Goal: Task Accomplishment & Management: Complete application form

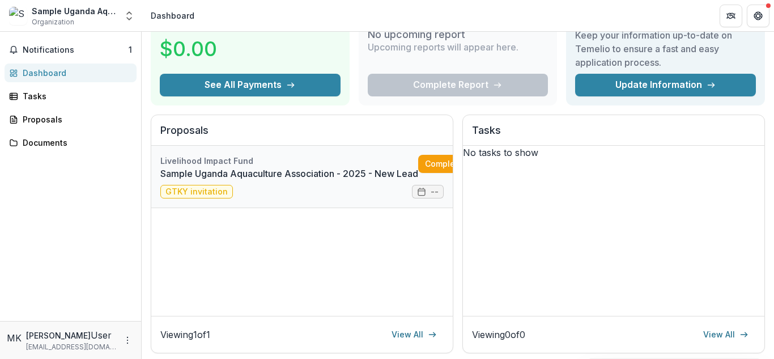
scroll to position [57, 0]
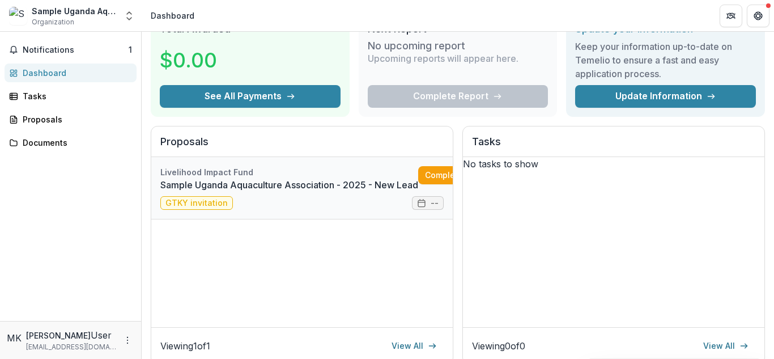
click at [217, 192] on link "Sample Uganda Aquaculture Association - 2025 - New Lead" at bounding box center [289, 185] width 258 height 14
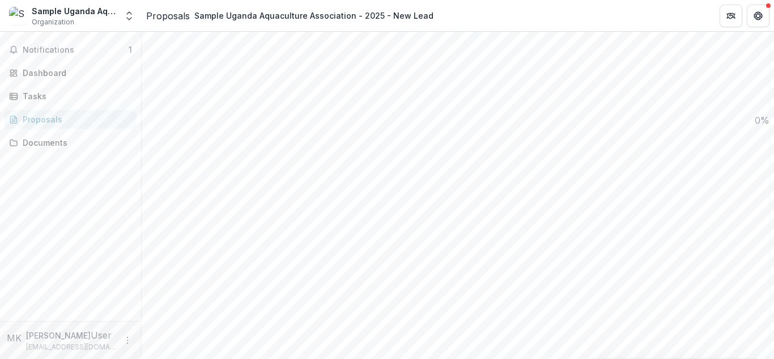
scroll to position [993, 0]
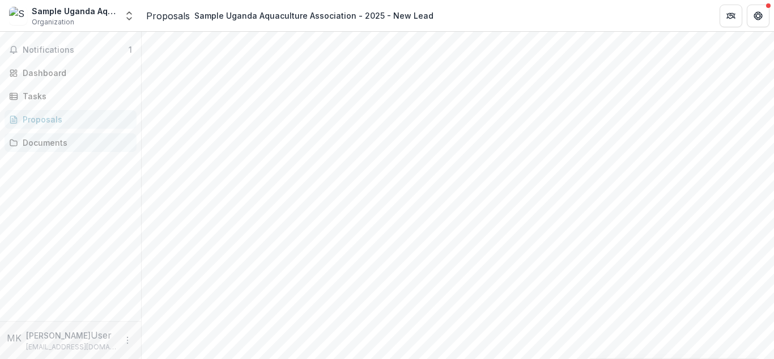
click at [36, 139] on div "Documents" at bounding box center [75, 143] width 105 height 12
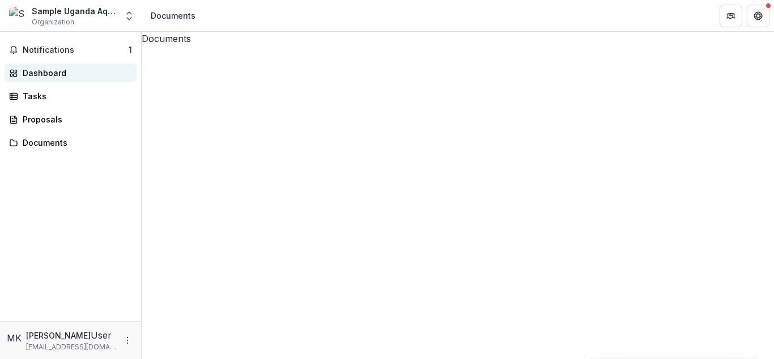
click at [56, 72] on div "Dashboard" at bounding box center [75, 73] width 105 height 12
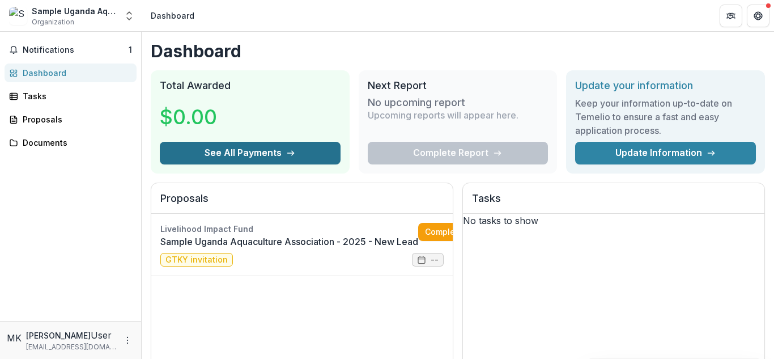
click at [239, 158] on button "See All Payments" at bounding box center [250, 153] width 181 height 23
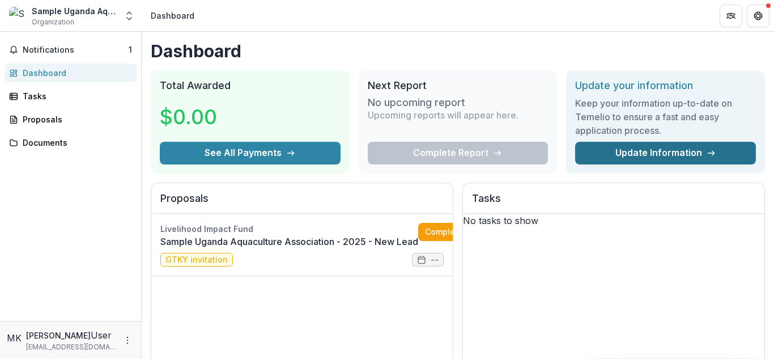
click at [665, 157] on link "Update Information" at bounding box center [665, 153] width 181 height 23
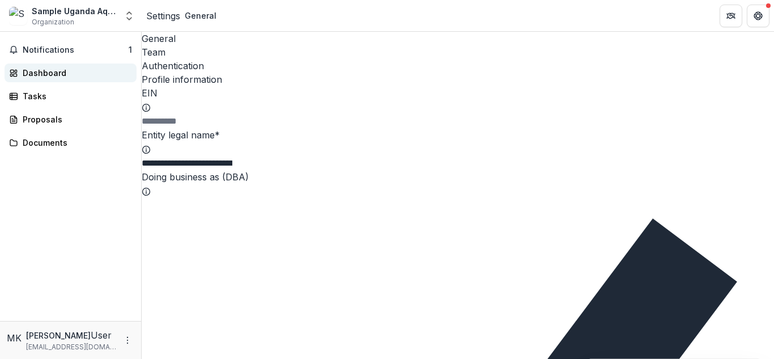
click at [60, 75] on div "Dashboard" at bounding box center [75, 73] width 105 height 12
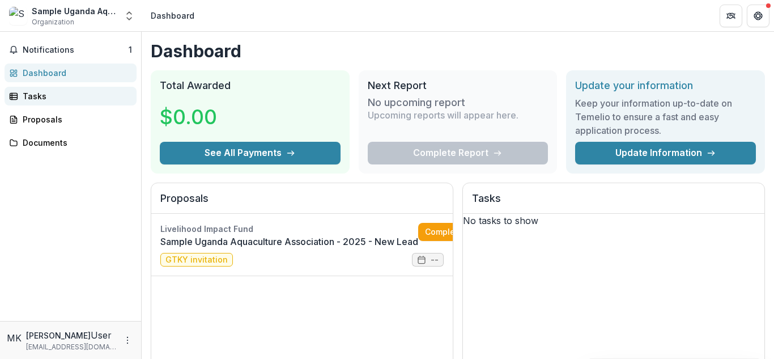
click at [32, 94] on div "Tasks" at bounding box center [75, 96] width 105 height 12
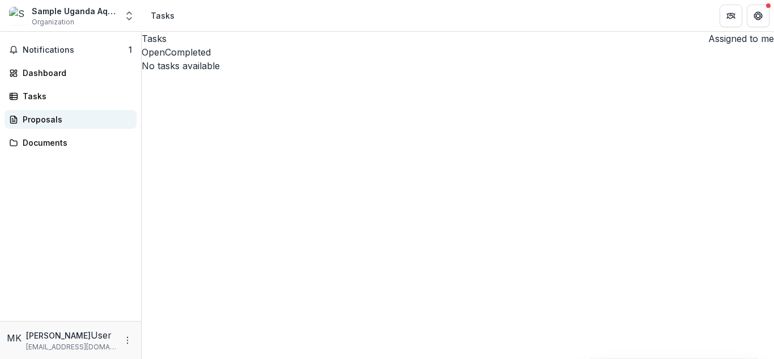
click at [35, 115] on div "Proposals" at bounding box center [75, 119] width 105 height 12
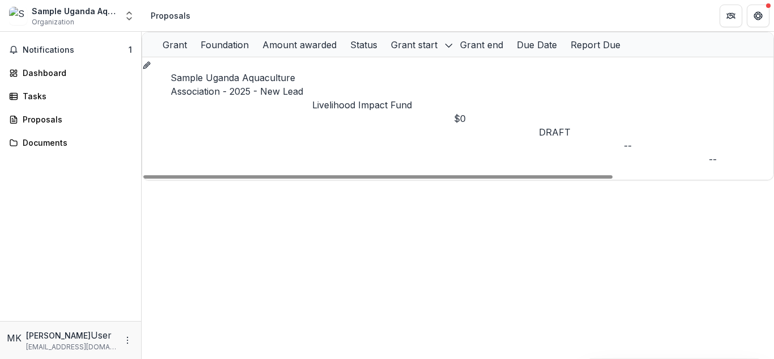
click at [369, 98] on p "Livelihood Impact Fund" at bounding box center [383, 105] width 142 height 14
click at [266, 78] on link "Sample Uganda Aquaculture Association - 2025 - New Lead" at bounding box center [237, 84] width 133 height 25
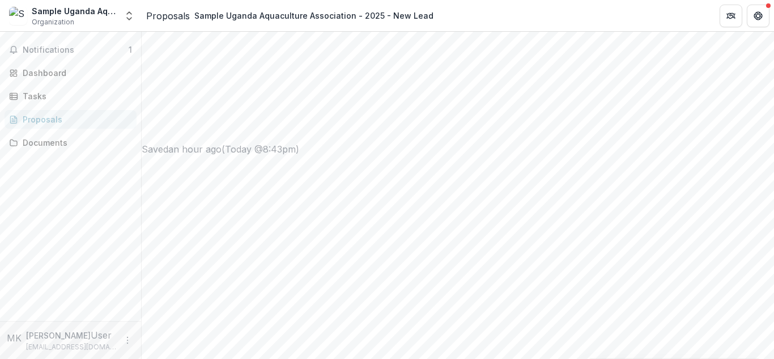
scroll to position [623, 0]
click at [51, 46] on span "Notifications" at bounding box center [76, 50] width 106 height 10
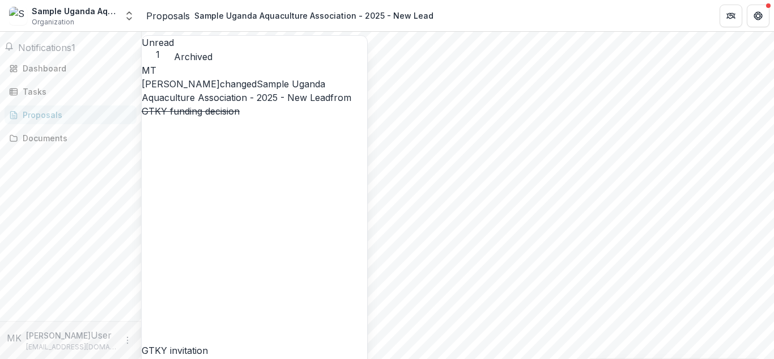
click at [297, 103] on link "Sample Uganda Aquaculture Association - 2025 - New Lead" at bounding box center [236, 90] width 189 height 25
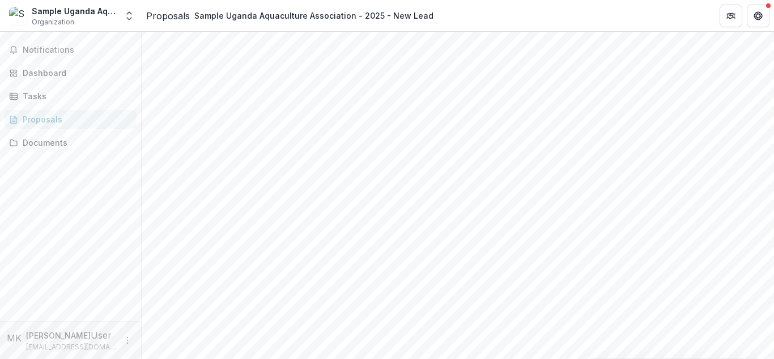
scroll to position [0, 0]
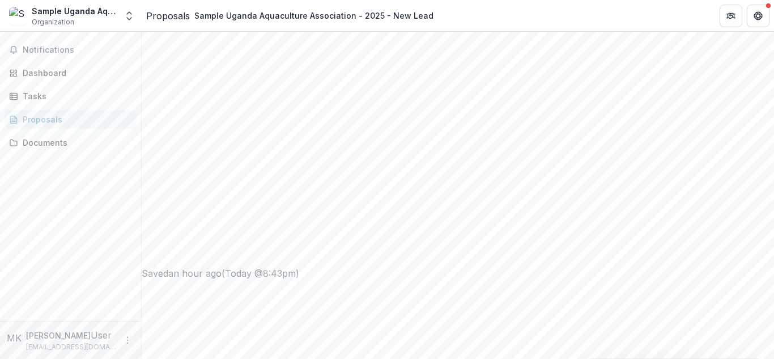
scroll to position [283, 0]
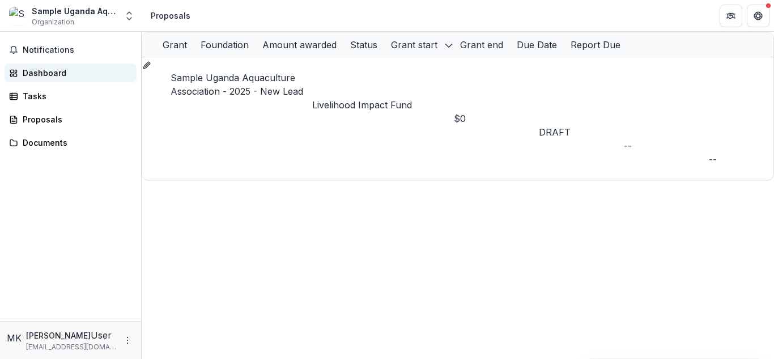
click at [40, 80] on link "Dashboard" at bounding box center [71, 72] width 132 height 19
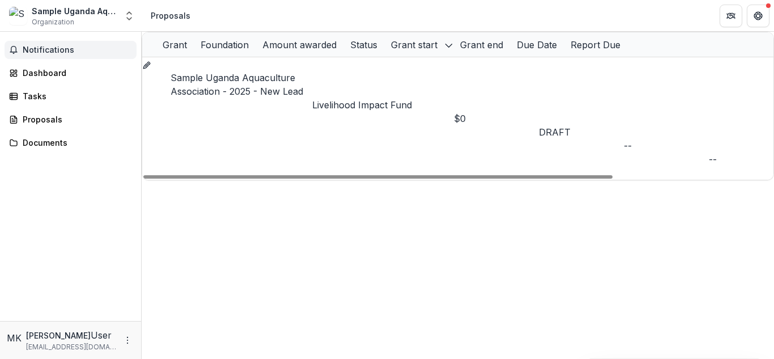
click at [70, 52] on span "Notifications" at bounding box center [77, 50] width 109 height 10
